Goal: Information Seeking & Learning: Learn about a topic

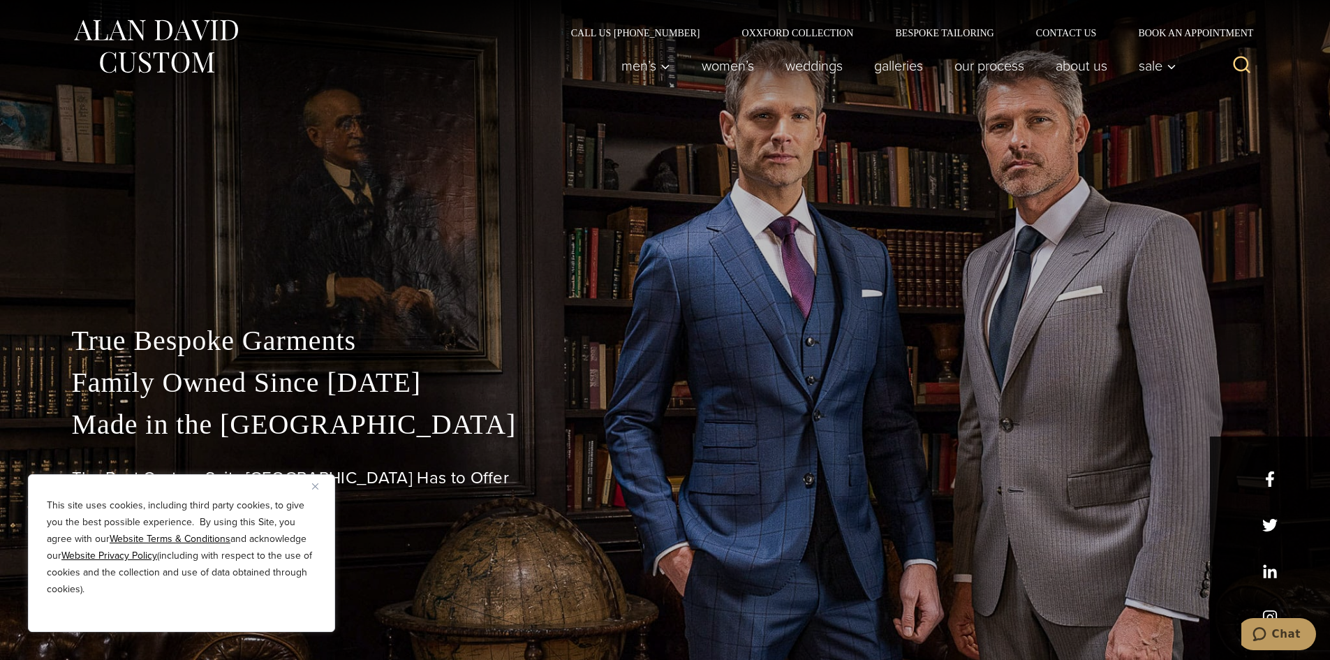
click at [1247, 66] on icon "View Search Form" at bounding box center [1241, 65] width 17 height 17
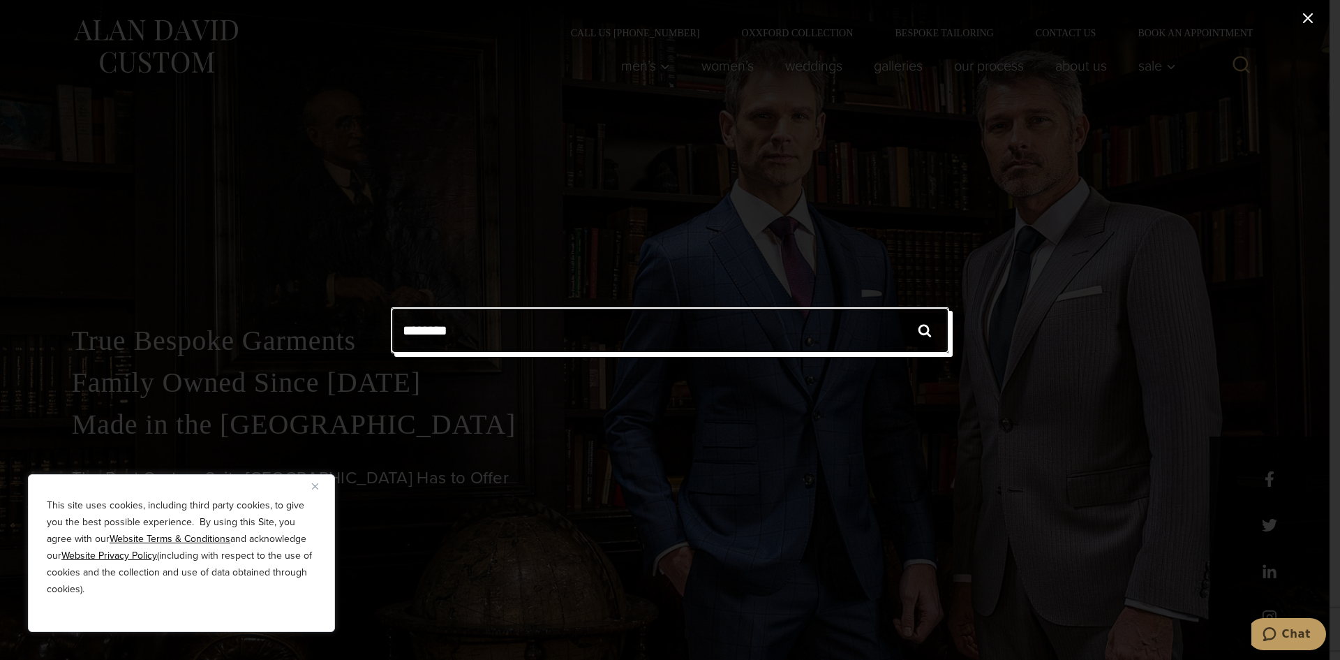
click at [663, 331] on input "Search for:" at bounding box center [670, 330] width 558 height 46
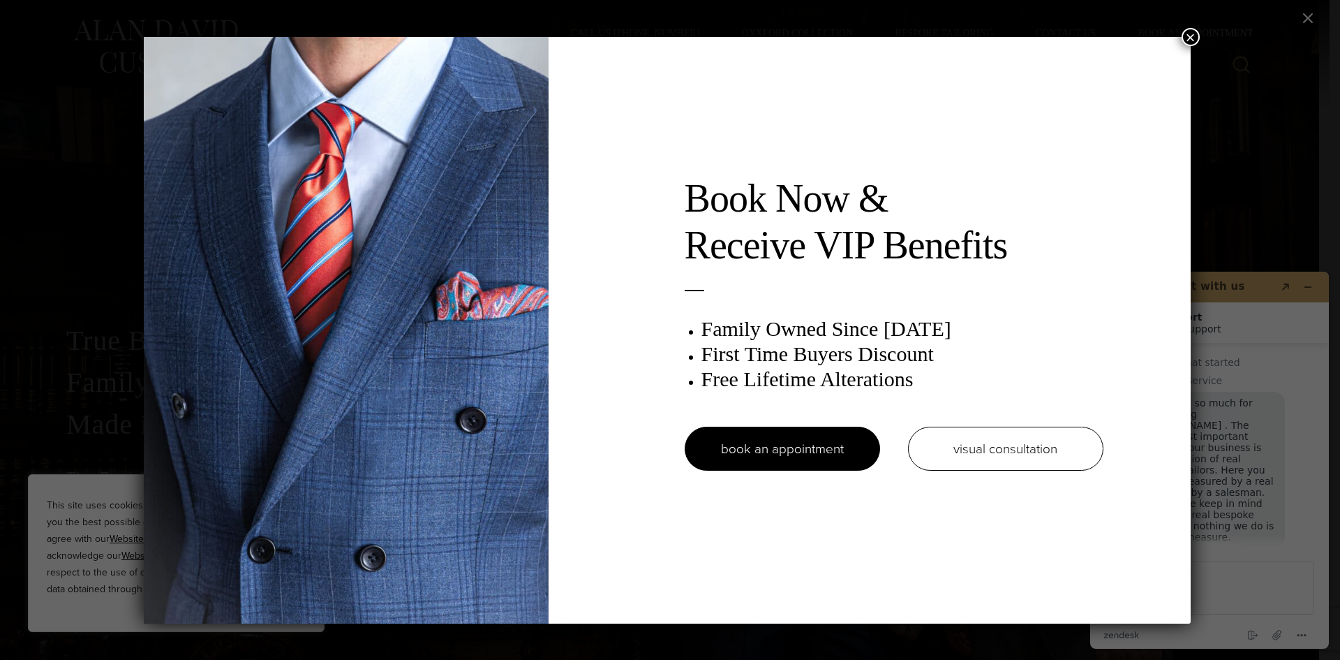
click at [1191, 36] on button "×" at bounding box center [1191, 37] width 18 height 18
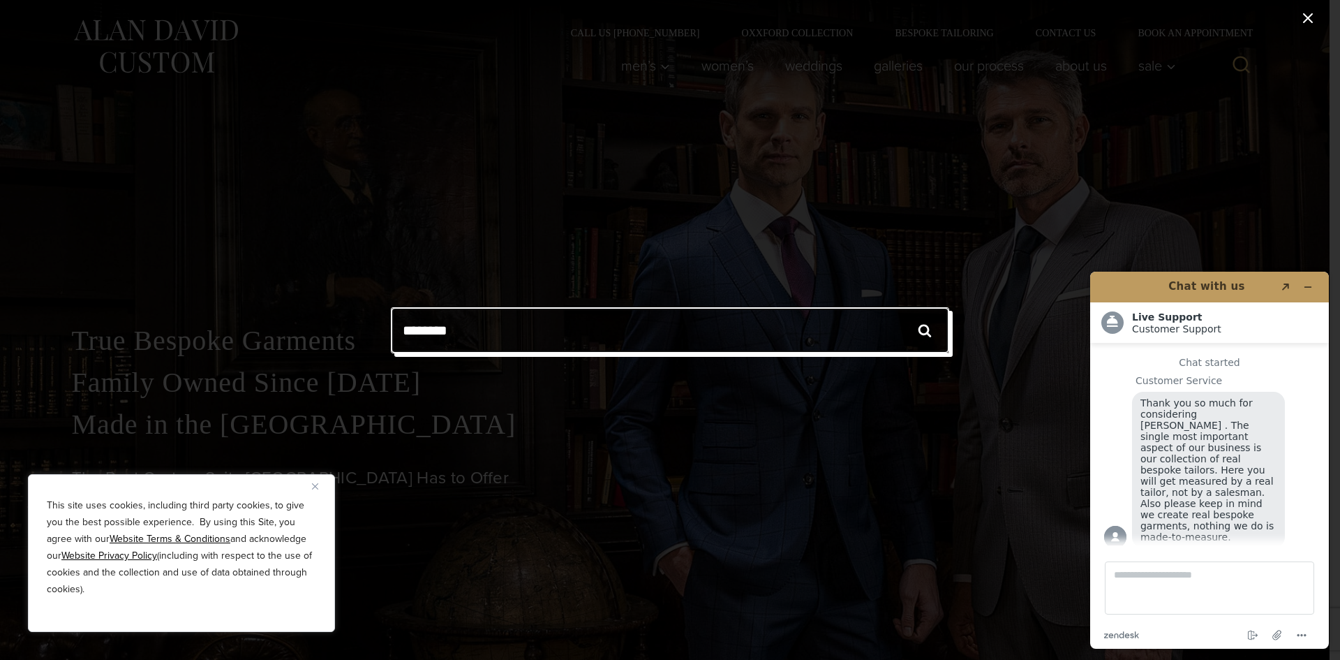
click at [711, 343] on input "Search for:" at bounding box center [670, 330] width 558 height 46
type input "*******"
click at [901, 307] on input "******" at bounding box center [925, 330] width 49 height 46
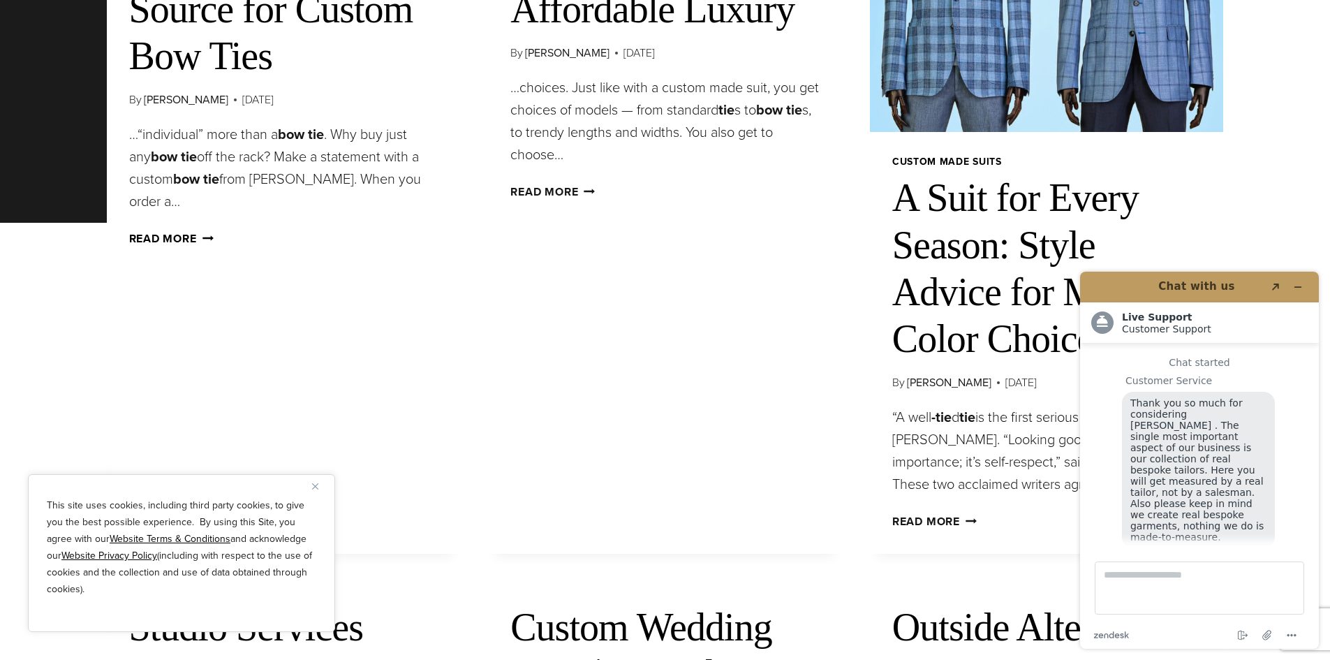
scroll to position [17, 0]
click at [178, 237] on link "Read More Your Number One Source for Custom Bow Ties Continue" at bounding box center [171, 238] width 84 height 16
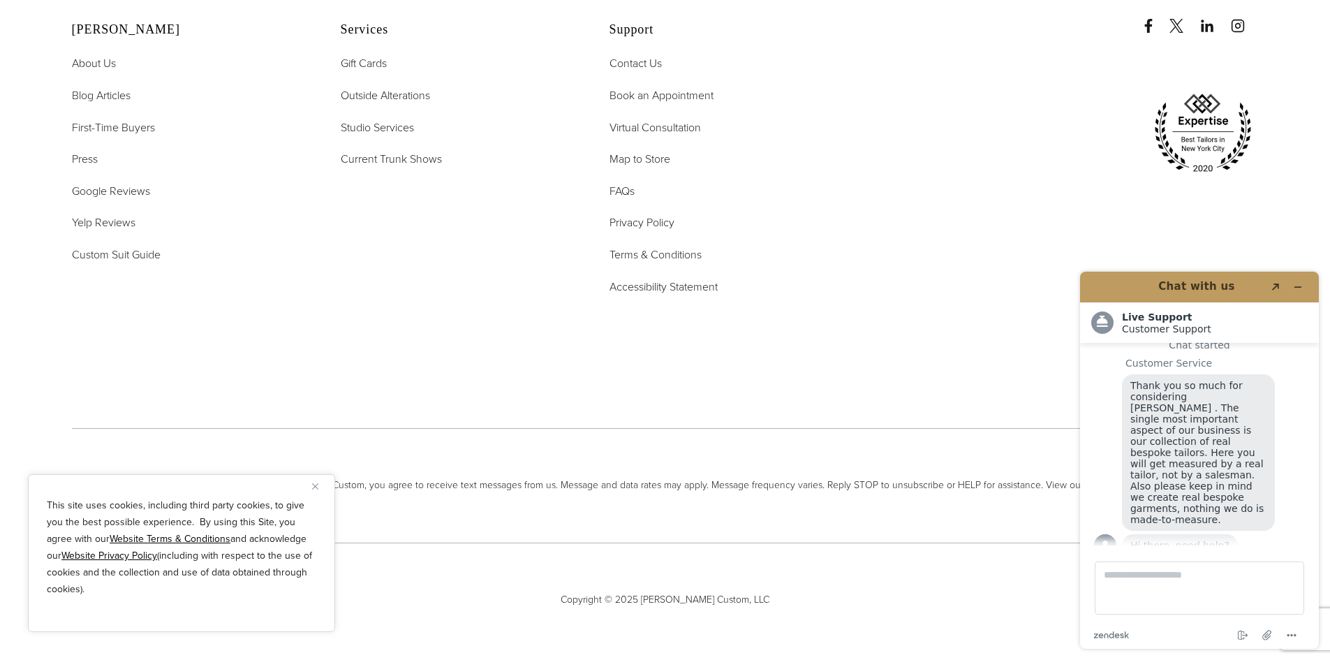
scroll to position [1661, 0]
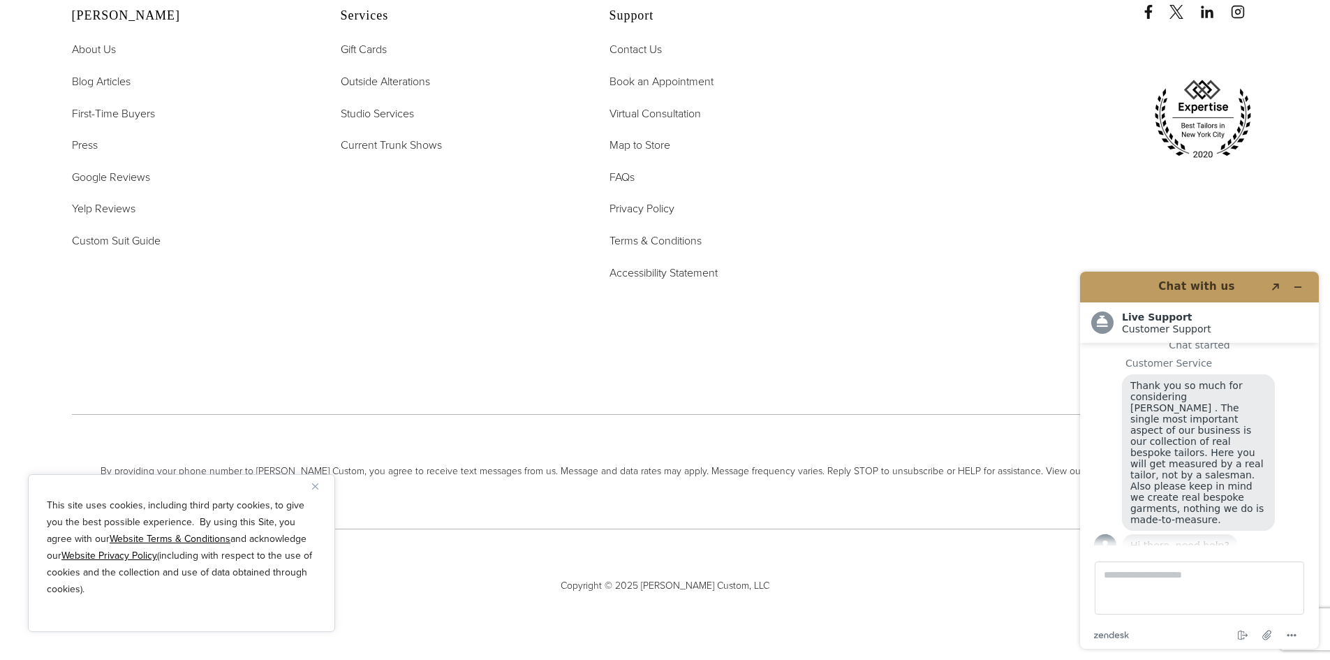
click at [316, 487] on img "Close" at bounding box center [315, 486] width 6 height 6
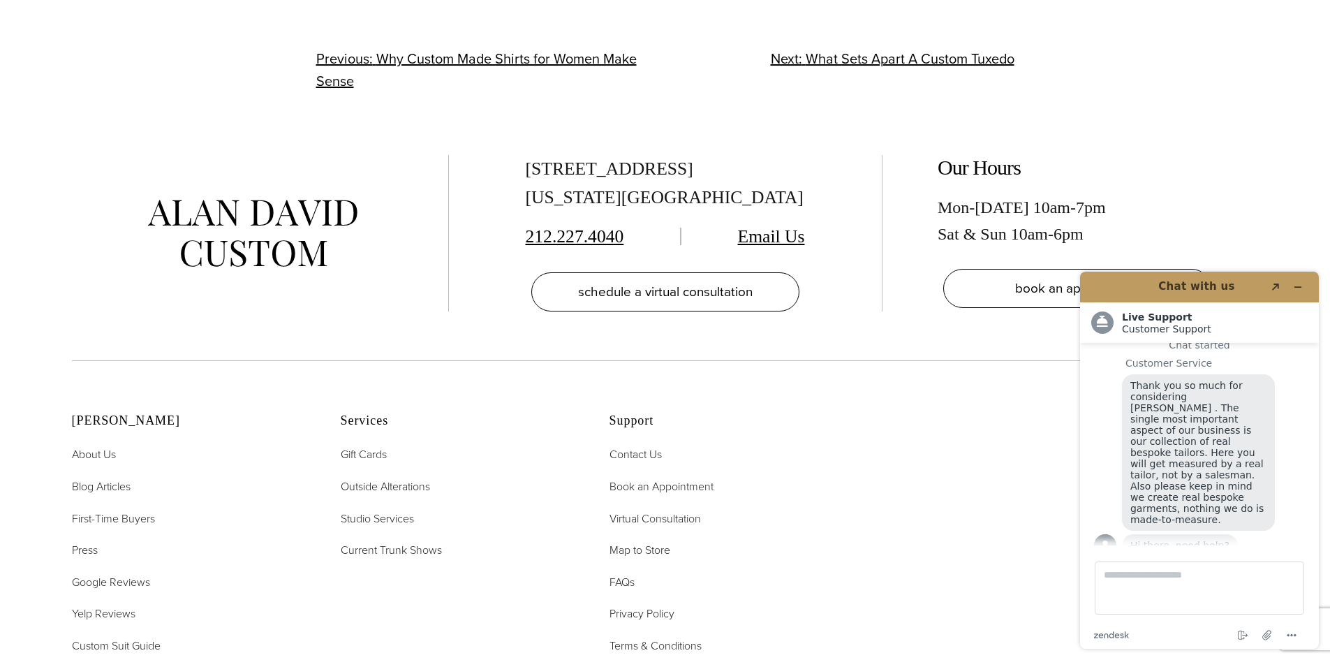
scroll to position [1243, 0]
